Goal: Transaction & Acquisition: Purchase product/service

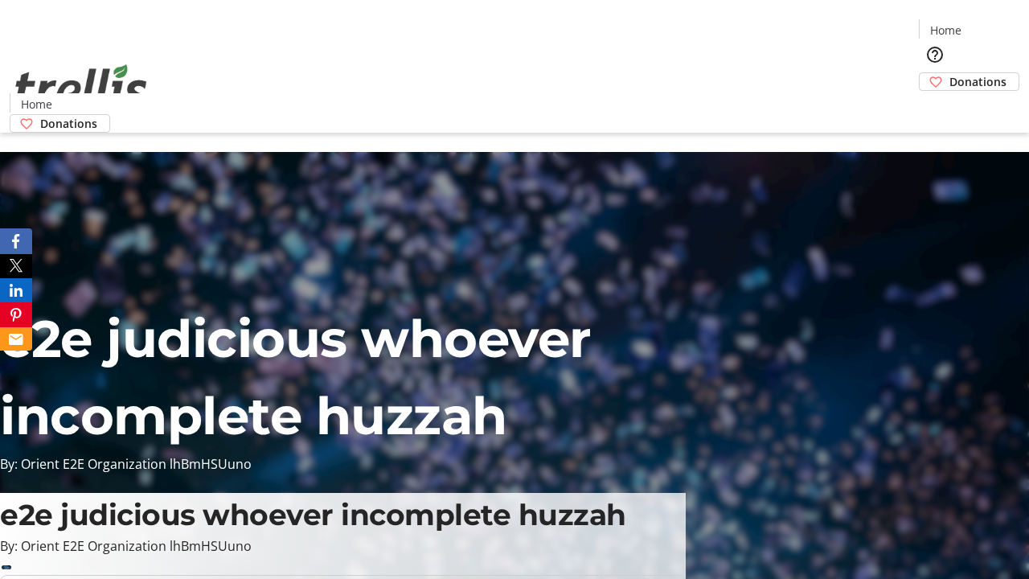
click at [949, 73] on span "Donations" at bounding box center [977, 81] width 57 height 17
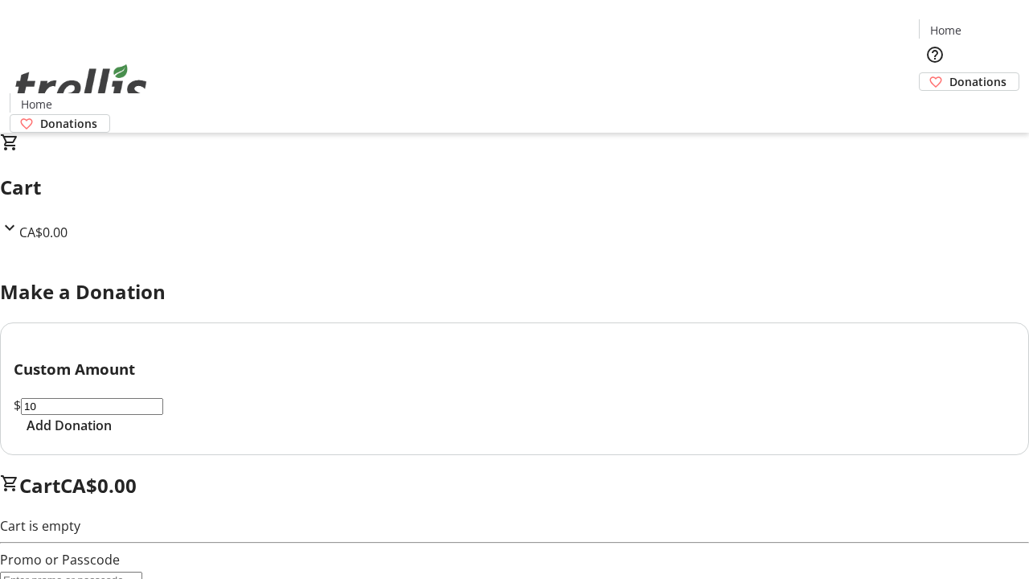
click at [112, 435] on span "Add Donation" at bounding box center [69, 425] width 85 height 19
select select "CA"
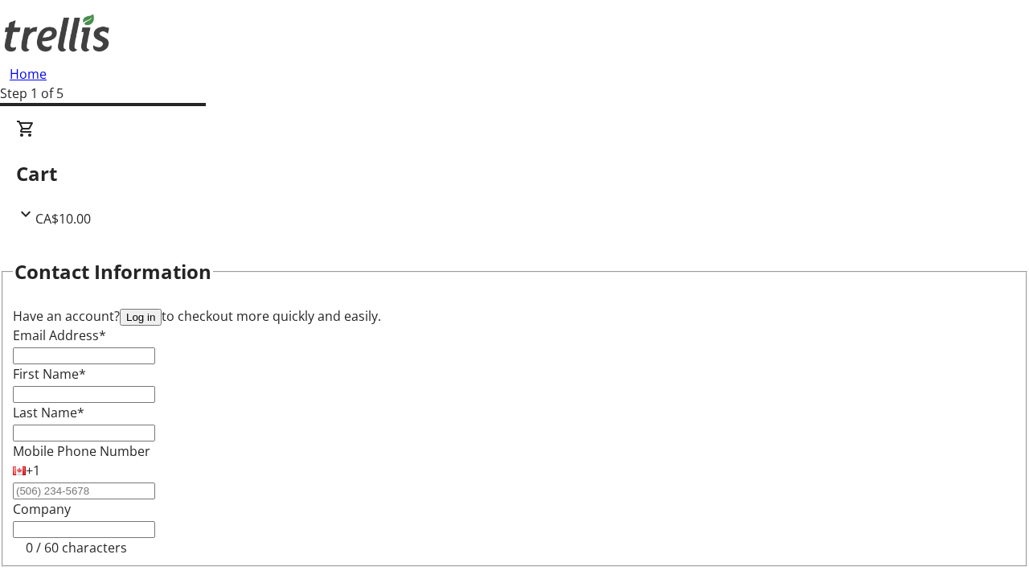
click at [162, 309] on button "Log in" at bounding box center [141, 317] width 42 height 17
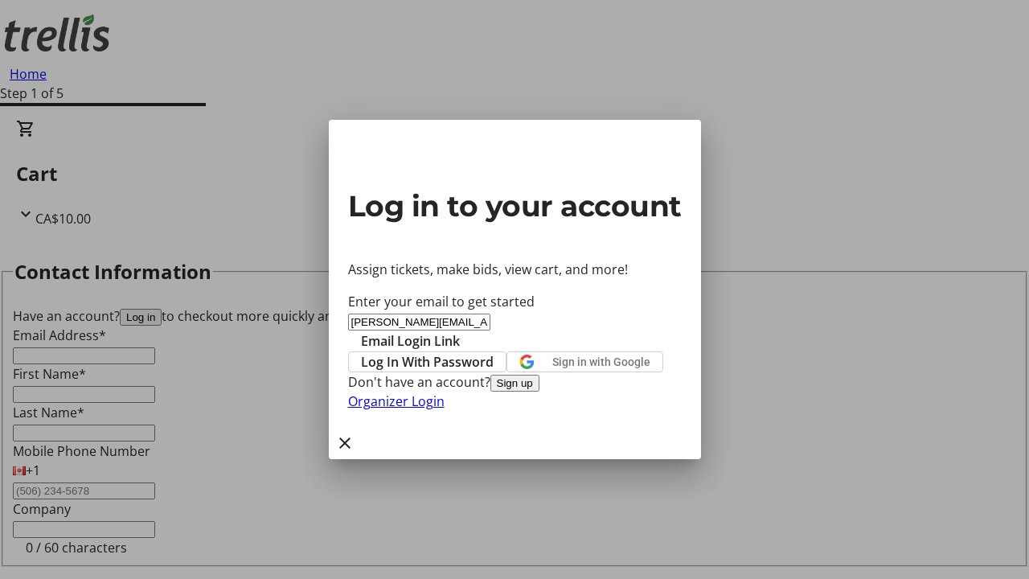
type input "[PERSON_NAME][EMAIL_ADDRESS][DOMAIN_NAME]"
click at [460, 331] on span "Email Login Link" at bounding box center [410, 340] width 99 height 19
